Goal: Check status: Check status

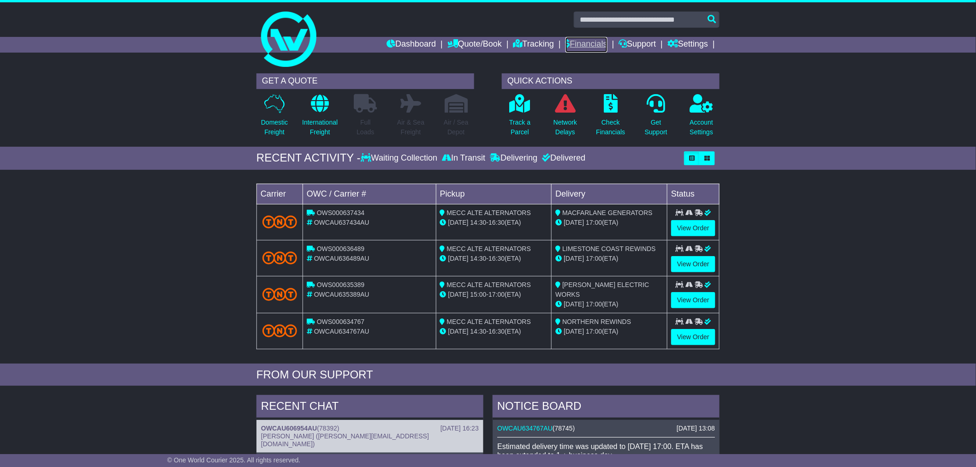
click at [570, 41] on link "Financials" at bounding box center [586, 45] width 42 height 16
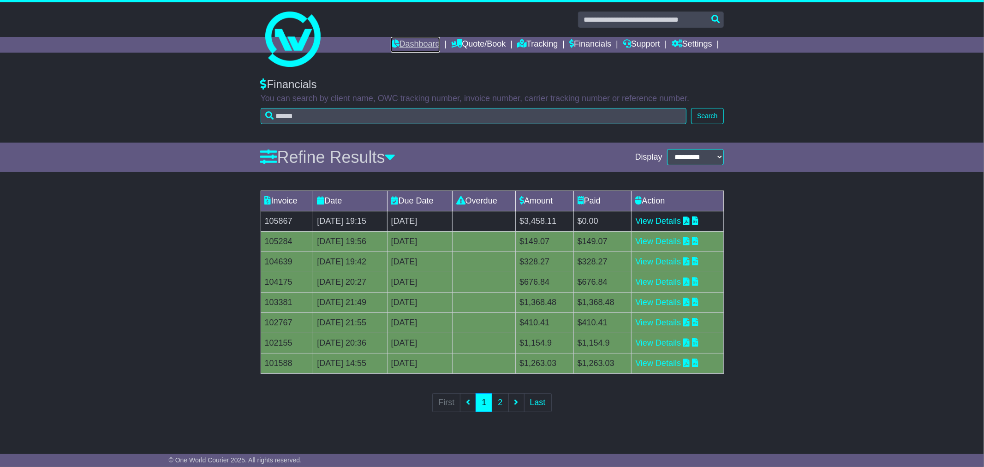
click at [399, 43] on link "Dashboard" at bounding box center [415, 45] width 49 height 16
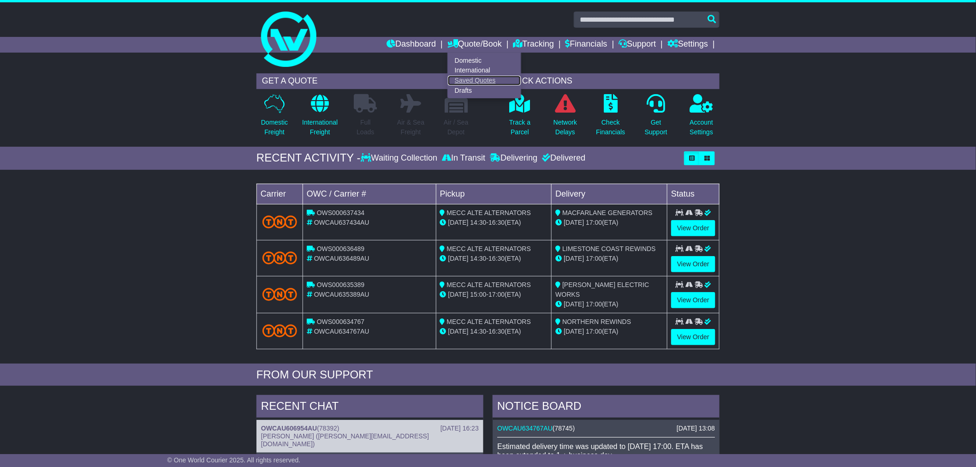
click at [461, 80] on link "Saved Quotes" at bounding box center [484, 81] width 73 height 10
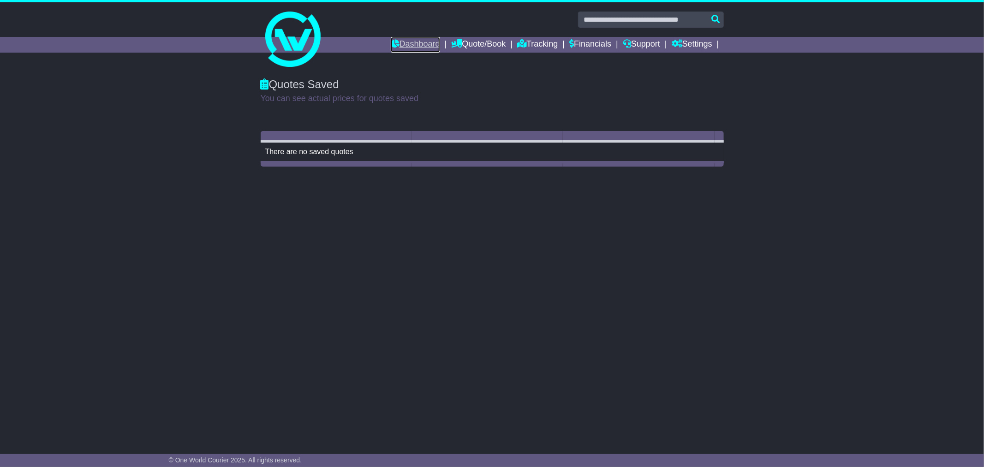
click at [407, 48] on link "Dashboard" at bounding box center [415, 45] width 49 height 16
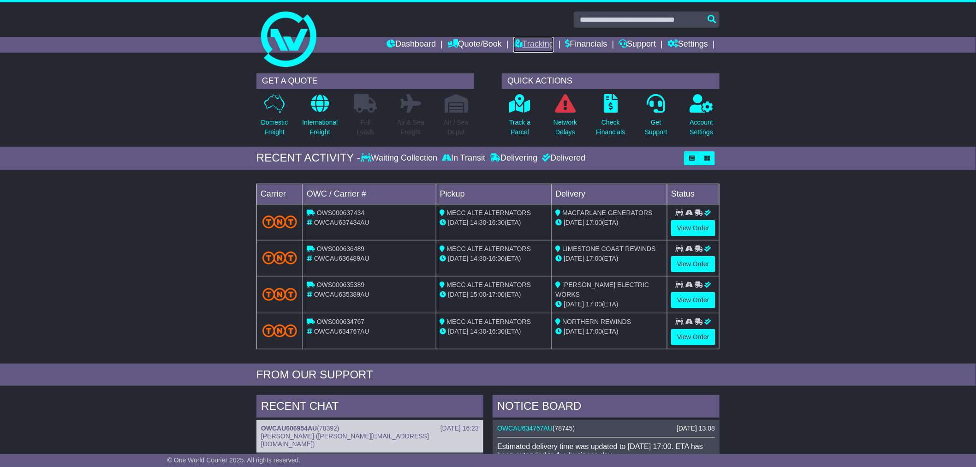
click at [540, 43] on link "Tracking" at bounding box center [533, 45] width 41 height 16
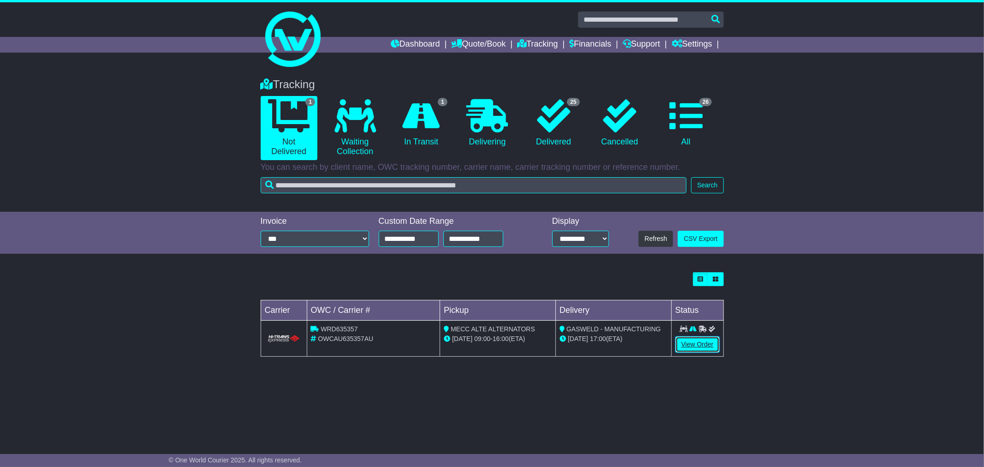
click at [692, 342] on link "View Order" at bounding box center [697, 344] width 44 height 16
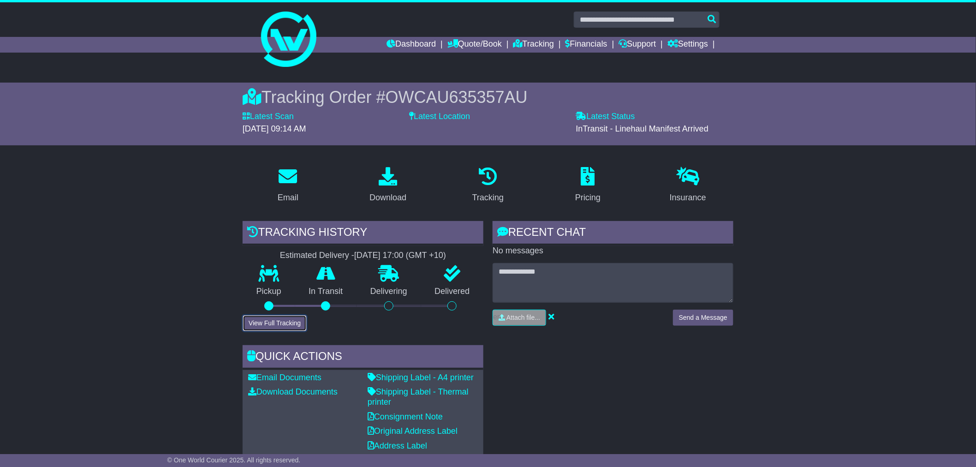
click at [263, 318] on button "View Full Tracking" at bounding box center [275, 323] width 64 height 16
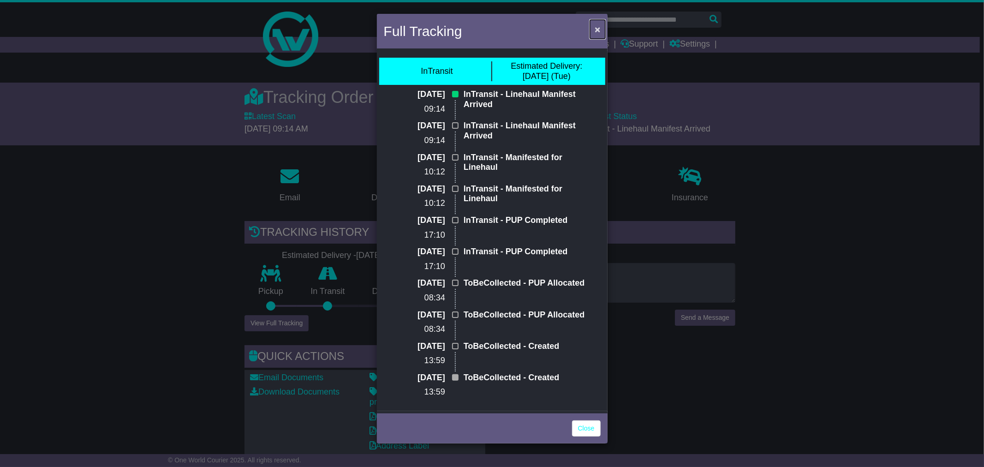
click at [598, 26] on span "×" at bounding box center [597, 29] width 6 height 11
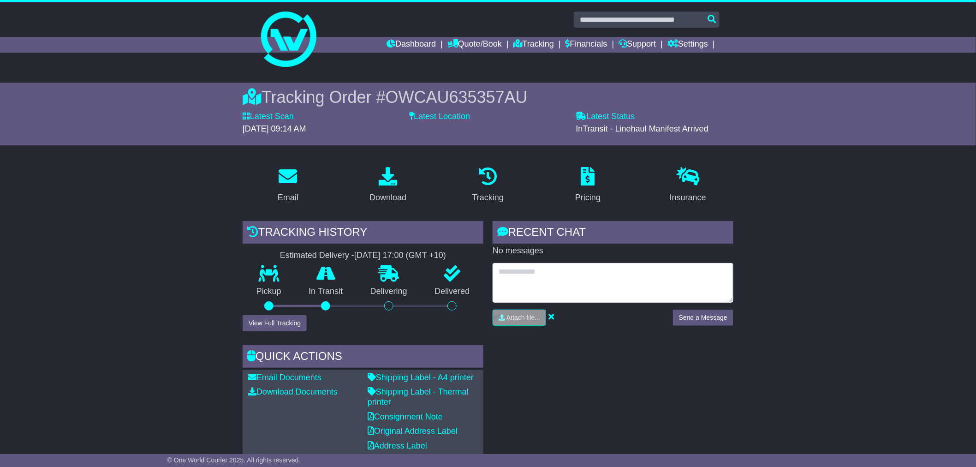
click at [593, 269] on textarea at bounding box center [612, 283] width 241 height 40
type textarea "**********"
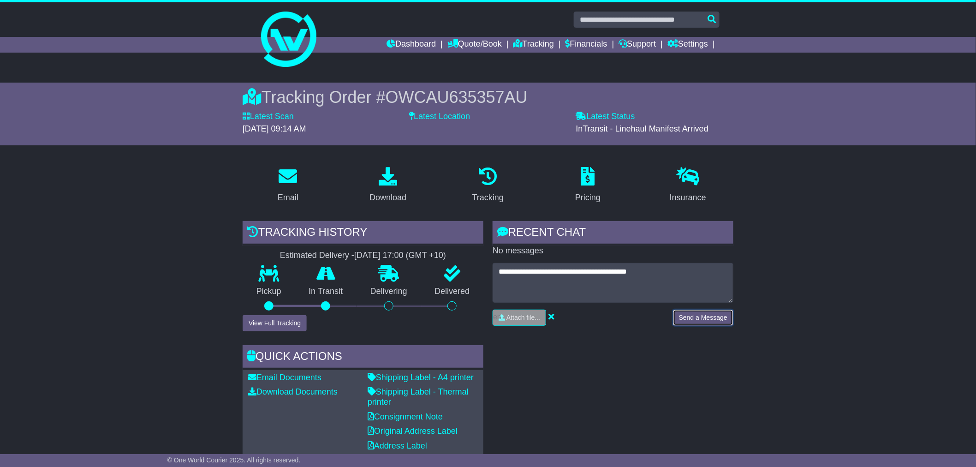
click at [674, 319] on button "Send a Message" at bounding box center [703, 317] width 60 height 16
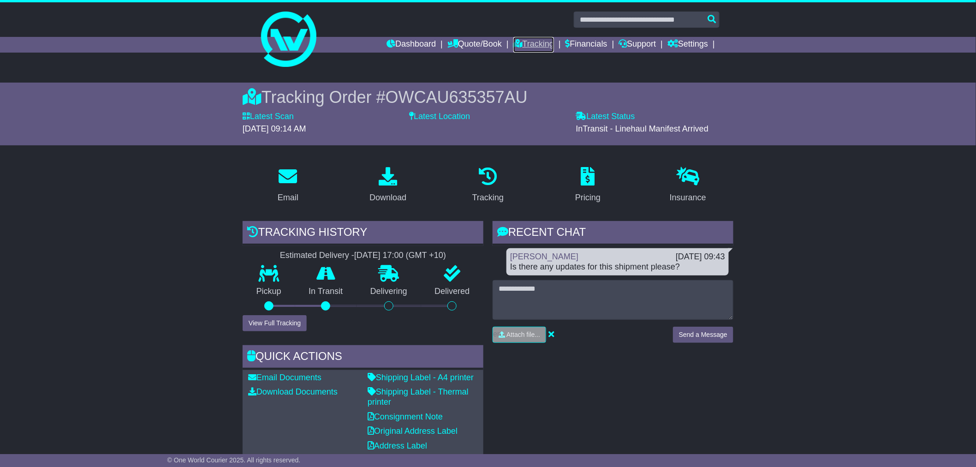
click at [523, 46] on link "Tracking" at bounding box center [533, 45] width 41 height 16
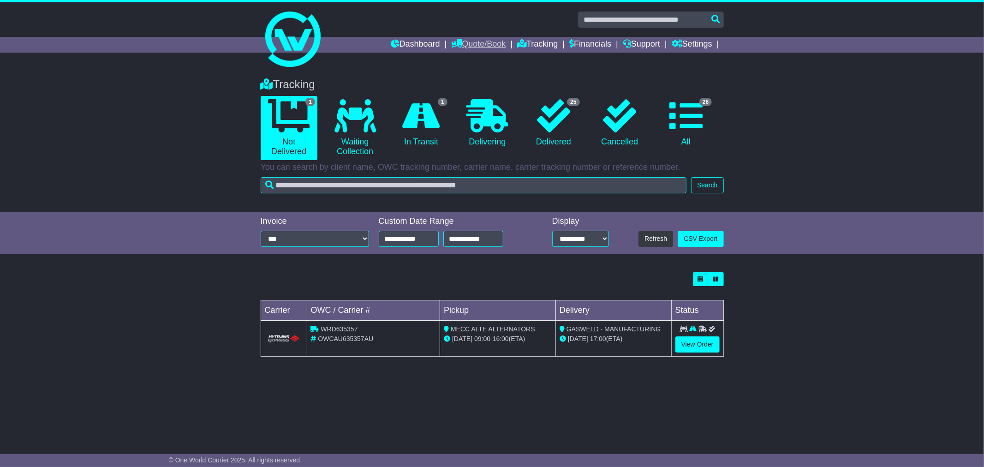
click at [463, 40] on link "Quote/Book" at bounding box center [478, 45] width 54 height 16
click at [421, 43] on link "Dashboard" at bounding box center [415, 45] width 49 height 16
